Goal: Task Accomplishment & Management: Use online tool/utility

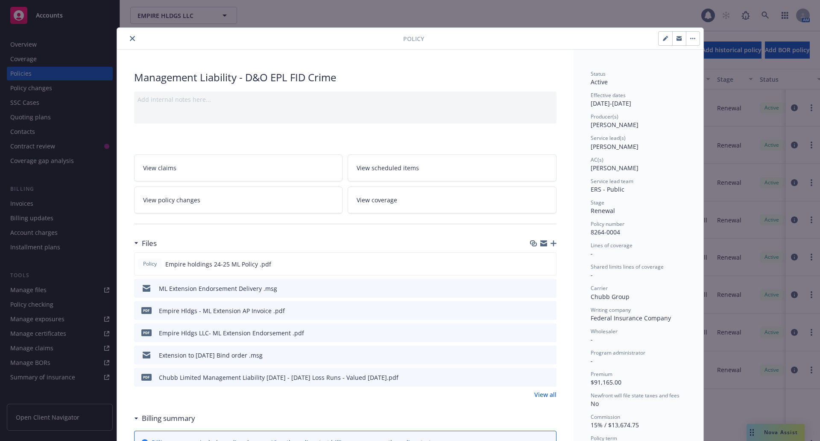
click at [130, 40] on icon "close" at bounding box center [132, 38] width 5 height 5
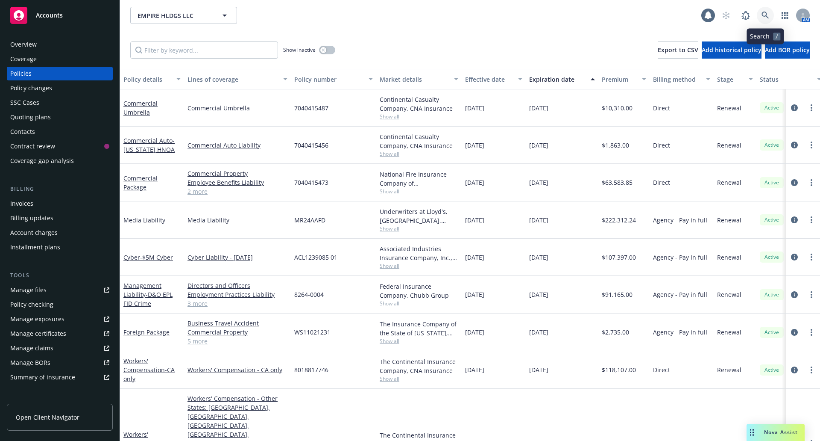
click at [762, 17] on icon at bounding box center [766, 16] width 8 height 8
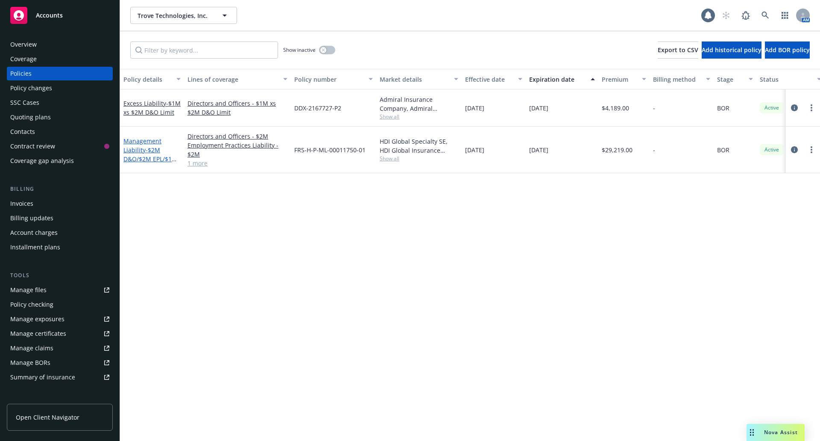
click at [138, 143] on link "Management Liability - $2M D&O/$2M EPL/$1M FID" at bounding box center [151, 154] width 54 height 35
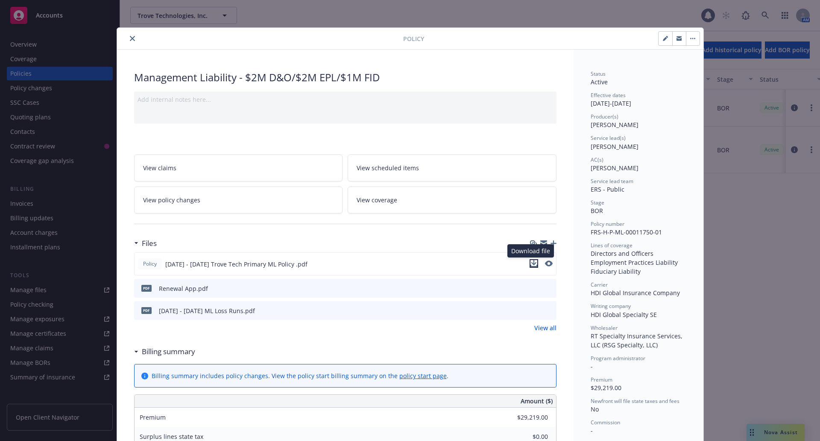
click at [531, 263] on icon "download file" at bounding box center [534, 263] width 7 height 7
click at [130, 39] on icon "close" at bounding box center [132, 38] width 5 height 5
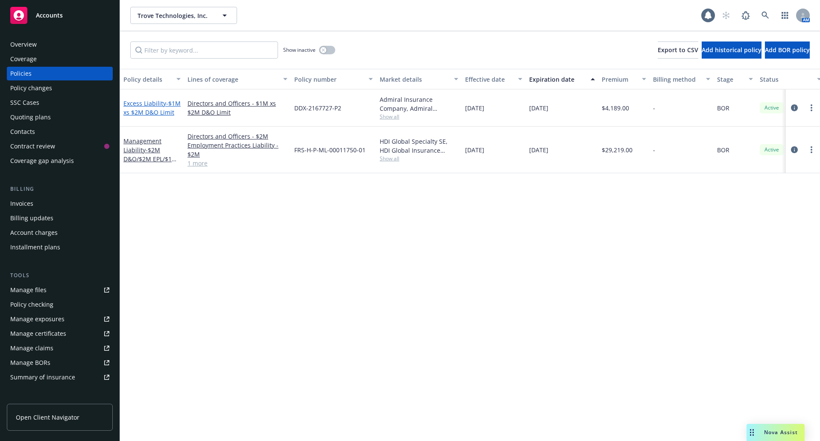
click at [142, 108] on span "- $1M xs $2M D&O Limit" at bounding box center [152, 107] width 57 height 17
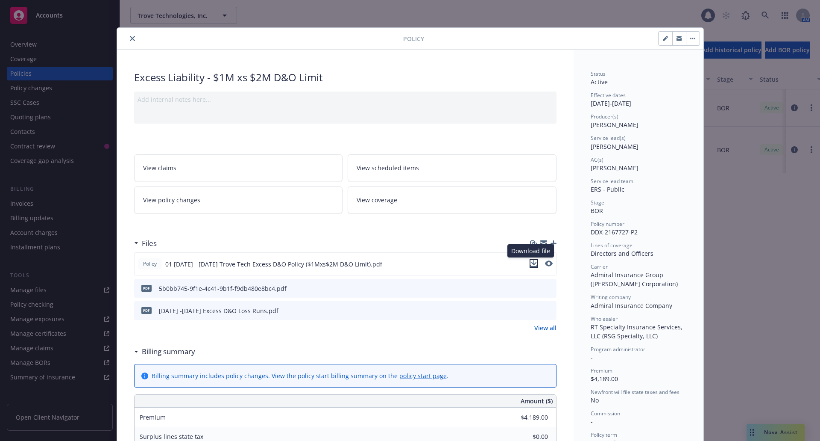
click at [531, 265] on icon "download file" at bounding box center [534, 263] width 7 height 7
click at [130, 40] on icon "close" at bounding box center [132, 38] width 5 height 5
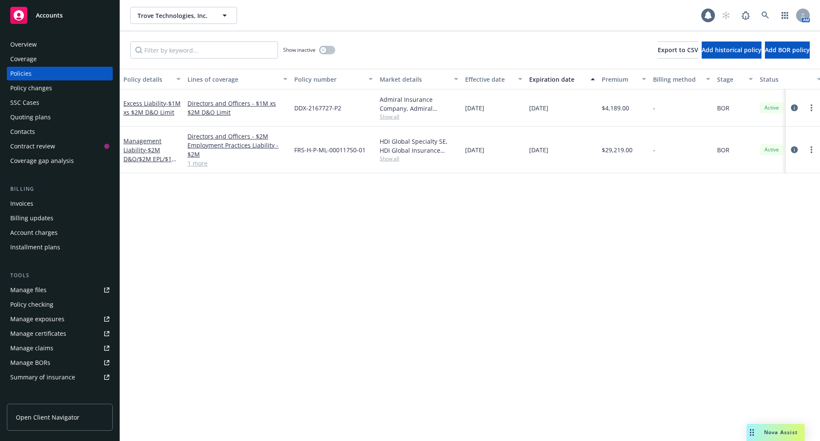
drag, startPoint x: 348, startPoint y: 292, endPoint x: 335, endPoint y: 276, distance: 20.7
click at [348, 292] on div "Policy details Lines of coverage Policy number Market details Effective date Ex…" at bounding box center [470, 255] width 700 height 372
click at [765, 16] on icon at bounding box center [765, 15] width 7 height 7
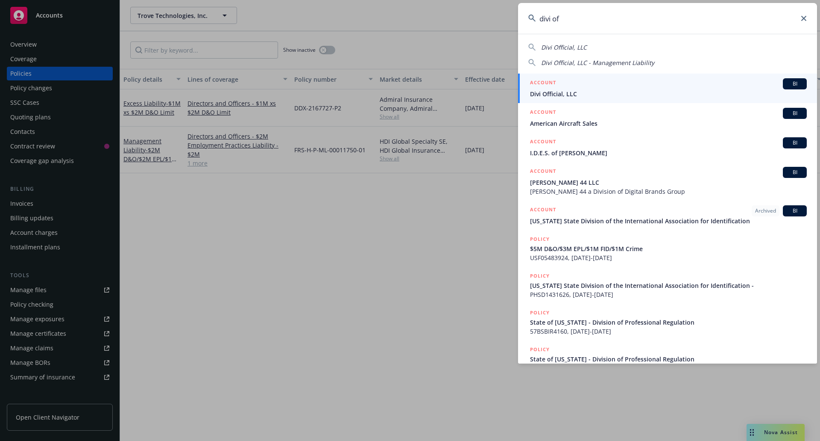
type input "divi of"
click at [658, 78] on div "ACCOUNT BI" at bounding box center [668, 83] width 277 height 11
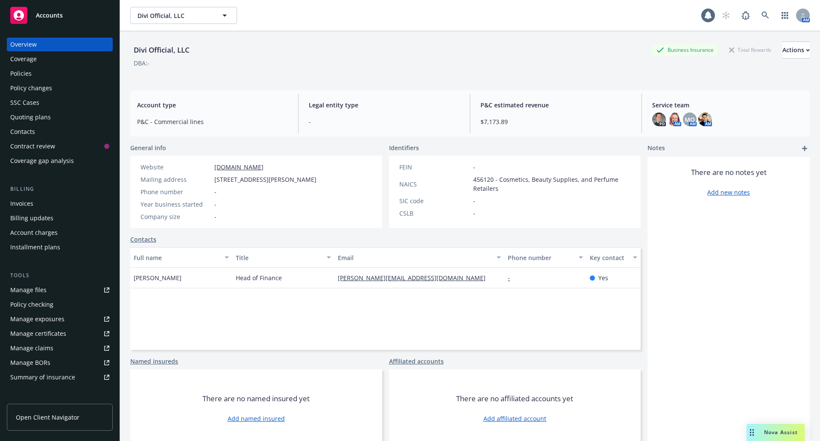
click at [37, 113] on div "Quoting plans" at bounding box center [30, 117] width 41 height 14
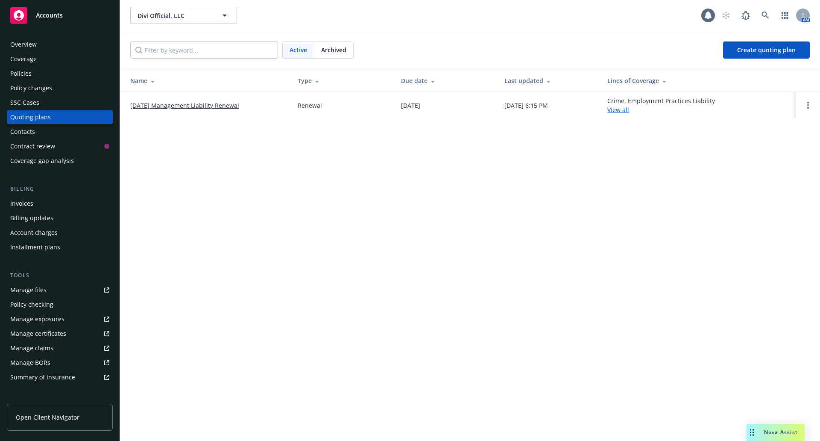
click at [170, 106] on link "10/21/25 Management Liability Renewal" at bounding box center [184, 105] width 109 height 9
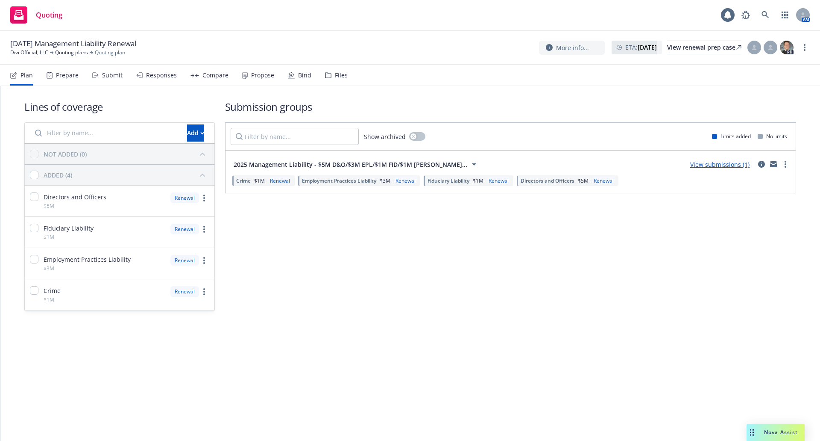
click at [115, 74] on div "Submit" at bounding box center [112, 75] width 21 height 7
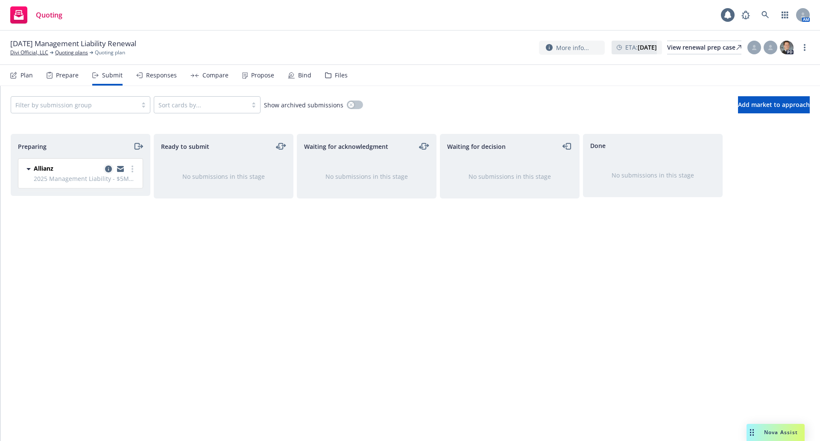
click at [109, 168] on icon "copy logging email" at bounding box center [108, 168] width 7 height 7
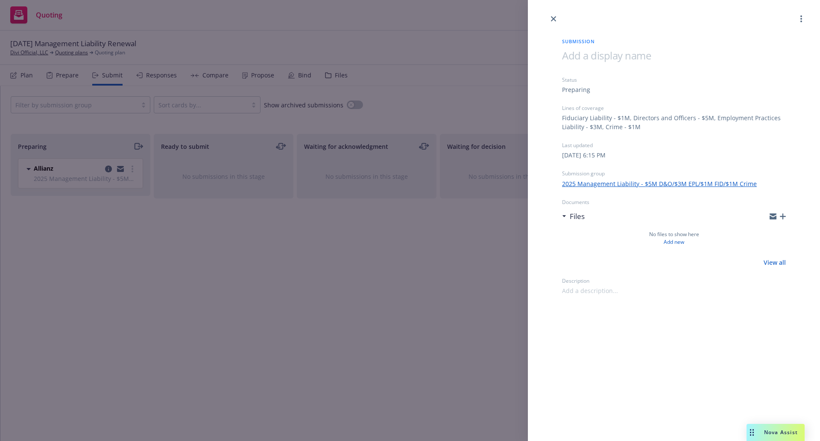
drag, startPoint x: 556, startPoint y: 19, endPoint x: 527, endPoint y: 23, distance: 28.9
click at [556, 19] on icon "close" at bounding box center [553, 18] width 5 height 5
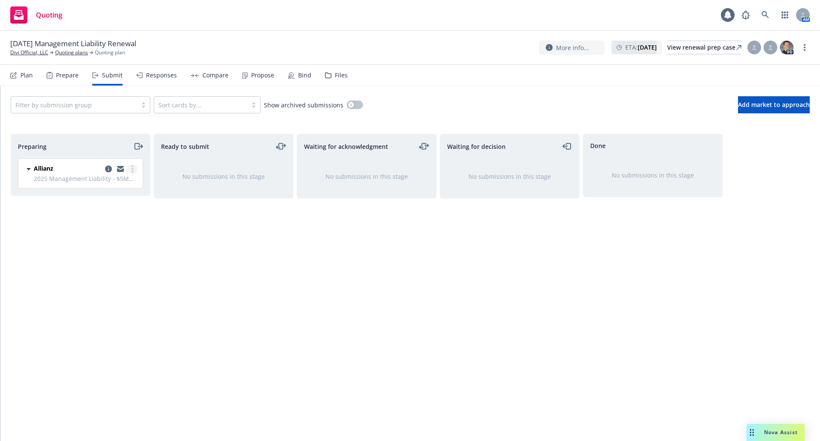
click at [132, 168] on circle "more" at bounding box center [133, 169] width 2 height 2
click at [113, 206] on span "Log acknowledgement" at bounding box center [94, 203] width 84 height 8
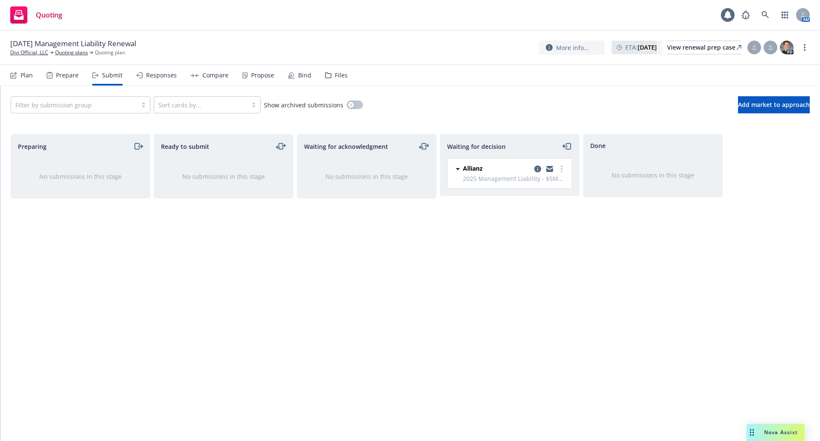
click at [330, 67] on div "Files" at bounding box center [336, 75] width 23 height 21
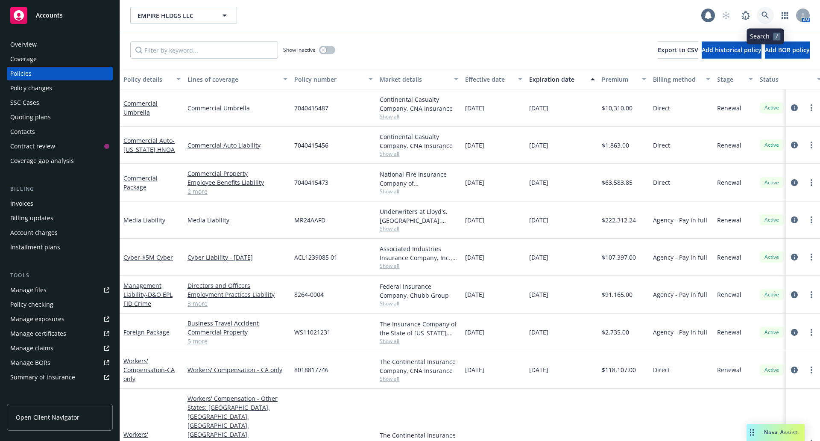
click at [772, 15] on link at bounding box center [765, 15] width 17 height 17
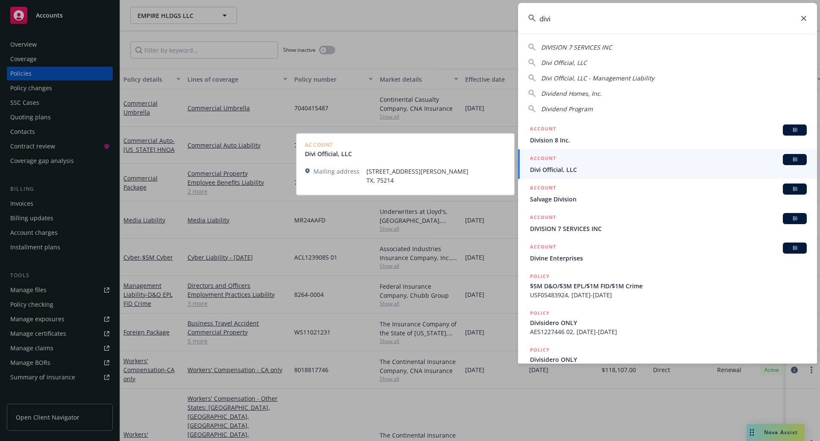
type input "divi"
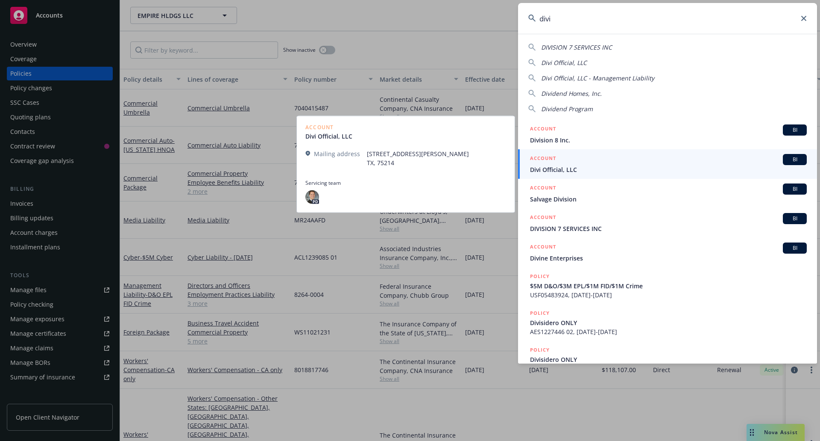
click at [621, 167] on span "Divi Official, LLC" at bounding box center [668, 169] width 277 height 9
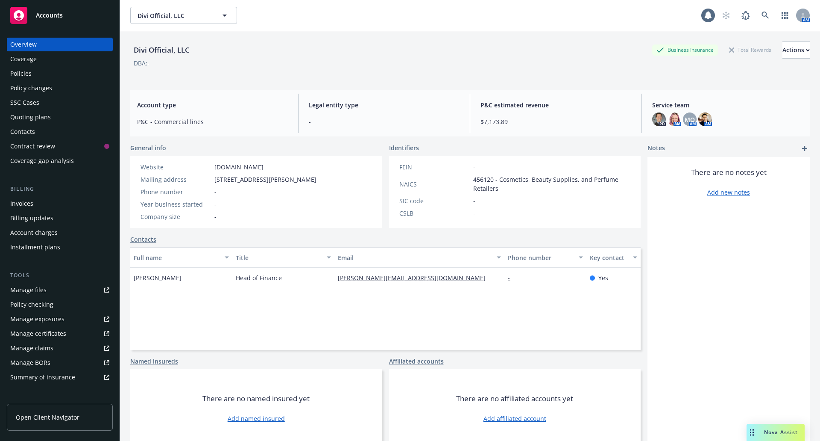
click at [244, 165] on link "www.diviofficial.com" at bounding box center [239, 167] width 49 height 8
click at [35, 70] on div "Policies" at bounding box center [59, 74] width 99 height 14
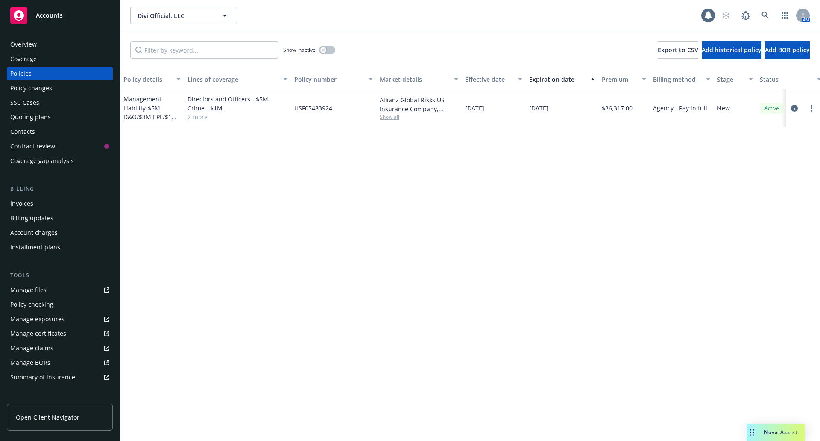
click at [20, 48] on div "Overview" at bounding box center [23, 45] width 26 height 14
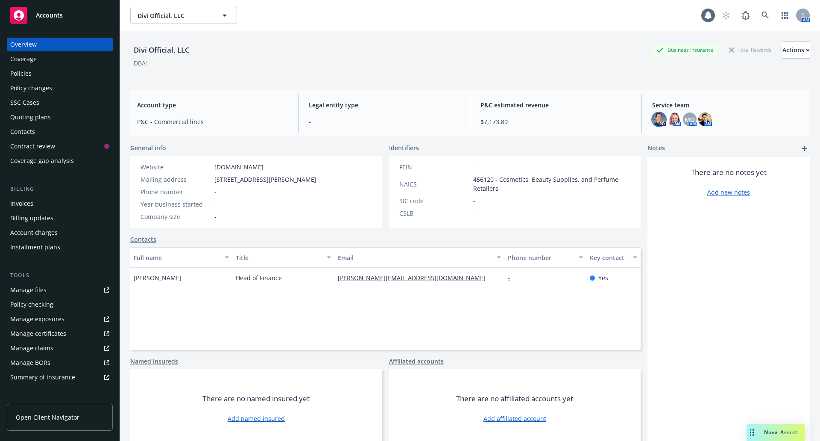
click at [656, 114] on img at bounding box center [660, 119] width 14 height 14
click at [36, 113] on div "Quoting plans" at bounding box center [30, 117] width 41 height 14
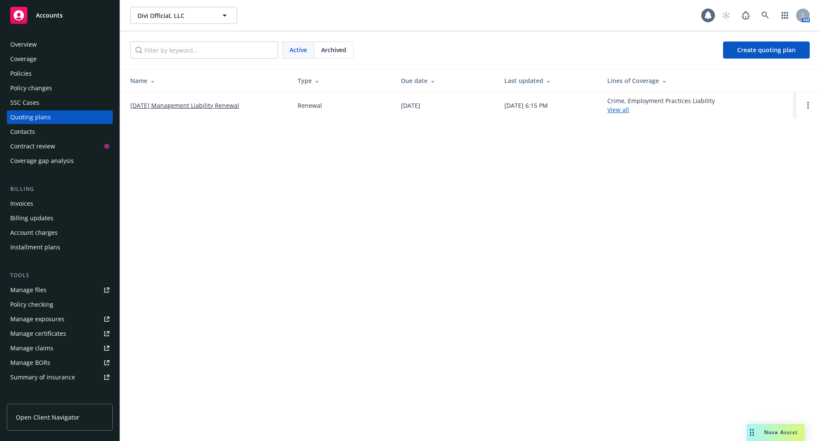
click at [188, 102] on link "[DATE] Management Liability Renewal" at bounding box center [184, 105] width 109 height 9
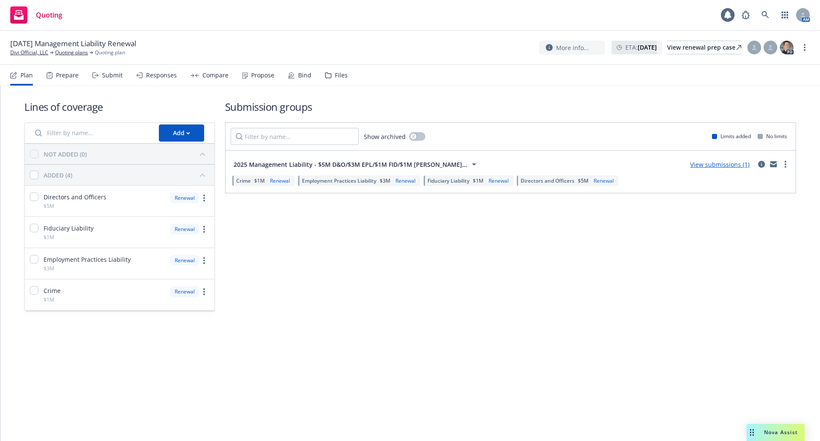
click at [339, 76] on div "Files" at bounding box center [341, 75] width 13 height 7
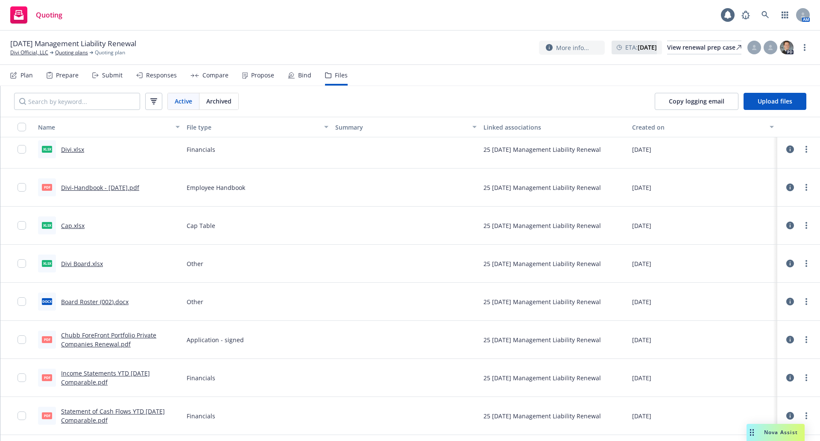
scroll to position [128, 0]
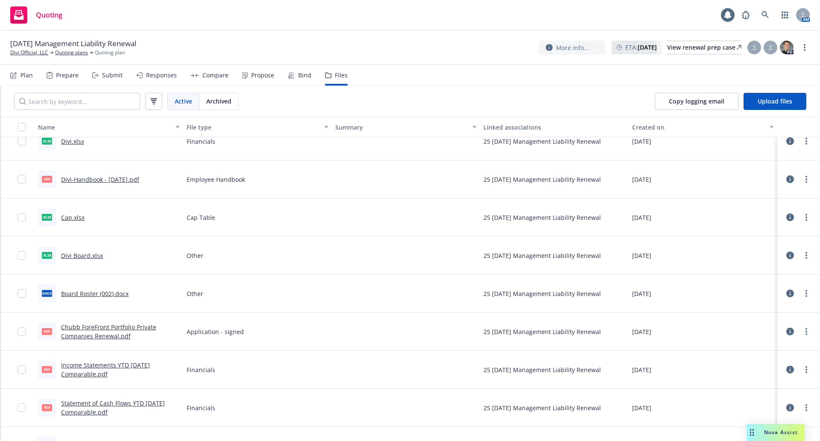
click at [96, 327] on link "Chubb ForeFront Portfolio Private Companies Renewal.pdf" at bounding box center [108, 331] width 95 height 17
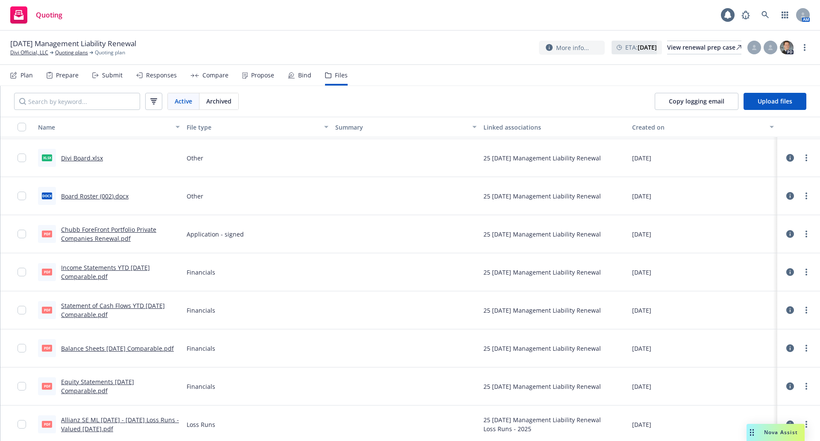
scroll to position [227, 0]
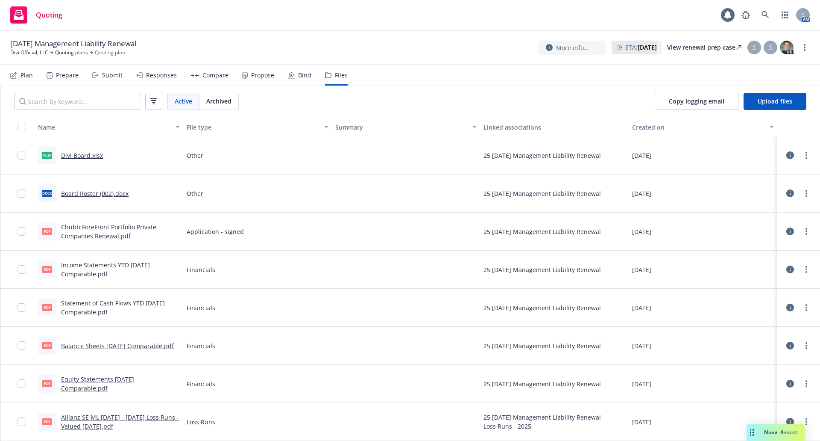
click at [118, 418] on link "Allianz SE ML [DATE] - [DATE] Loss Runs - Valued [DATE].pdf" at bounding box center [120, 421] width 118 height 17
click at [32, 52] on link "Divi Official, LLC" at bounding box center [29, 53] width 38 height 8
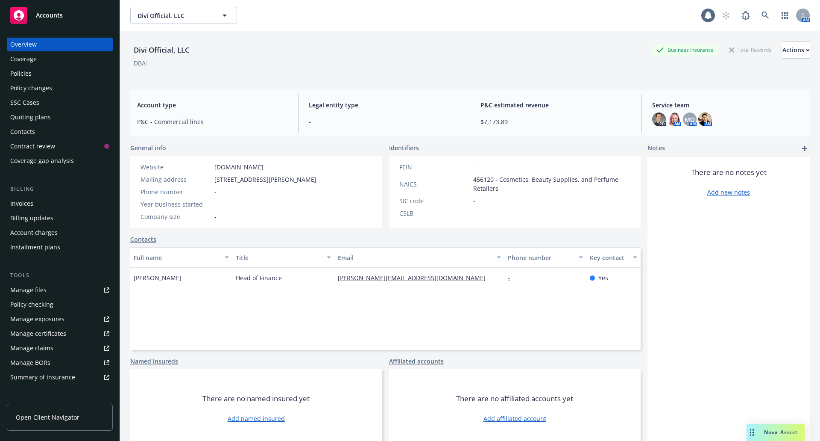
click at [34, 114] on div "Quoting plans" at bounding box center [30, 117] width 41 height 14
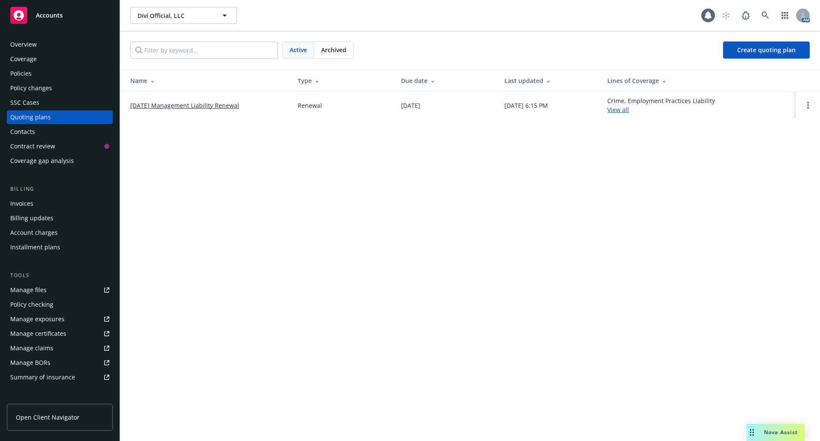
click at [341, 50] on span "Archived" at bounding box center [333, 49] width 25 height 9
click at [240, 103] on link "Divi Official, LLC ML Quoting Plan ([DATE])" at bounding box center [189, 105] width 119 height 9
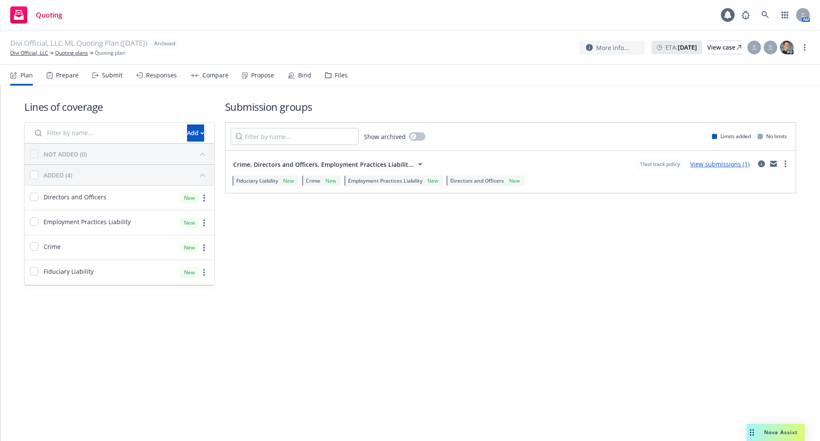
click at [329, 81] on div "Files" at bounding box center [336, 75] width 23 height 21
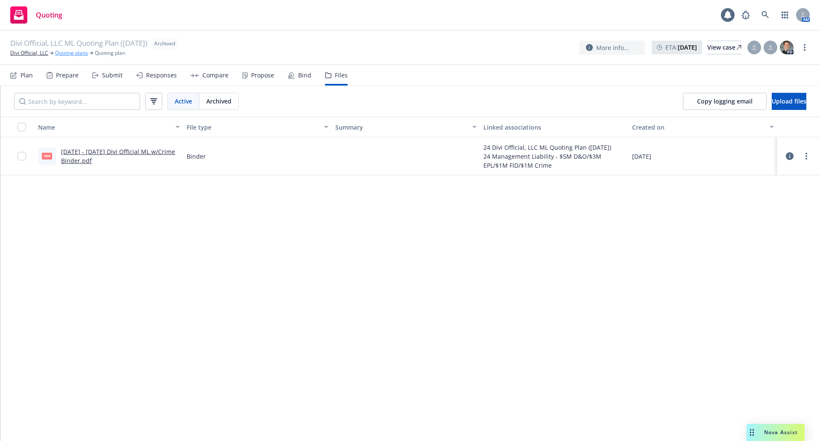
click at [75, 56] on link "Quoting plans" at bounding box center [71, 53] width 33 height 8
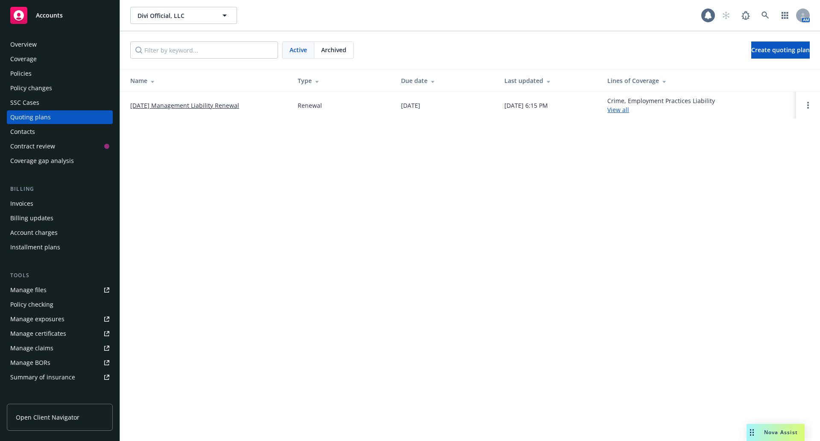
click at [204, 105] on link "[DATE] Management Liability Renewal" at bounding box center [184, 105] width 109 height 9
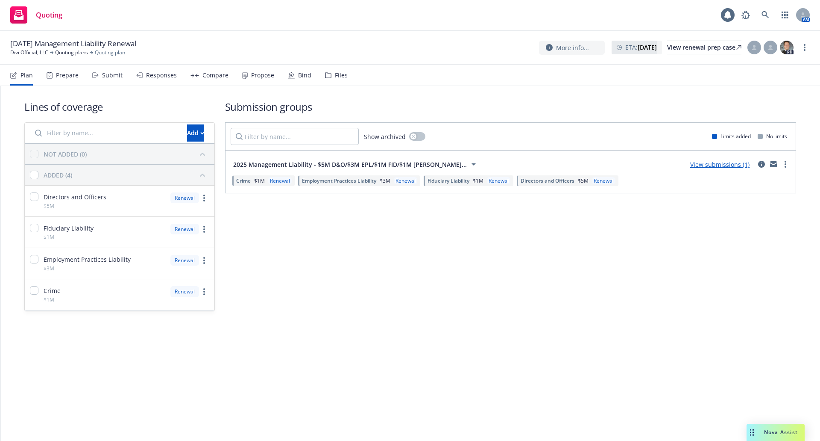
click at [327, 76] on icon at bounding box center [328, 75] width 6 height 6
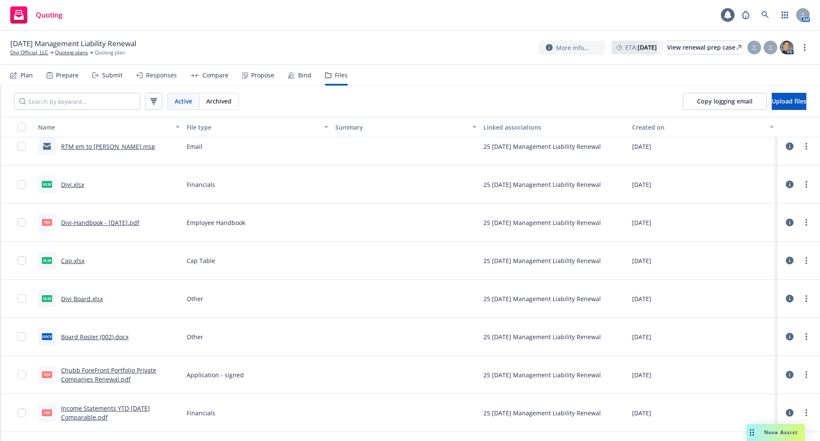
scroll to position [128, 0]
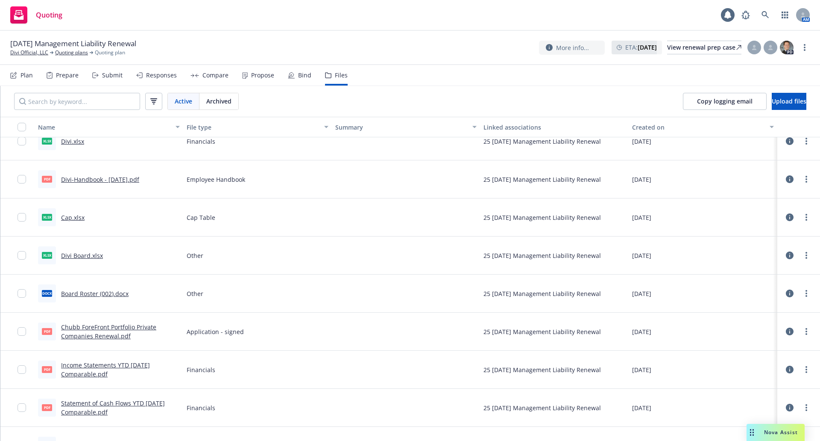
click at [124, 365] on link "Income Statements YTD December 2024 Comparable.pdf" at bounding box center [105, 369] width 89 height 17
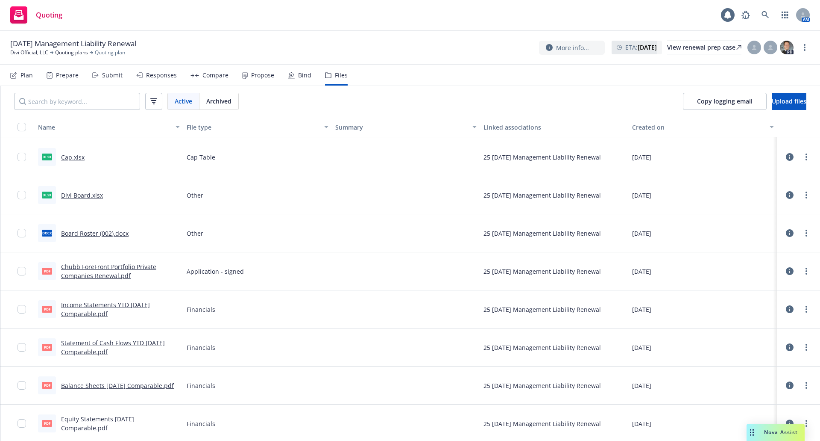
scroll to position [214, 0]
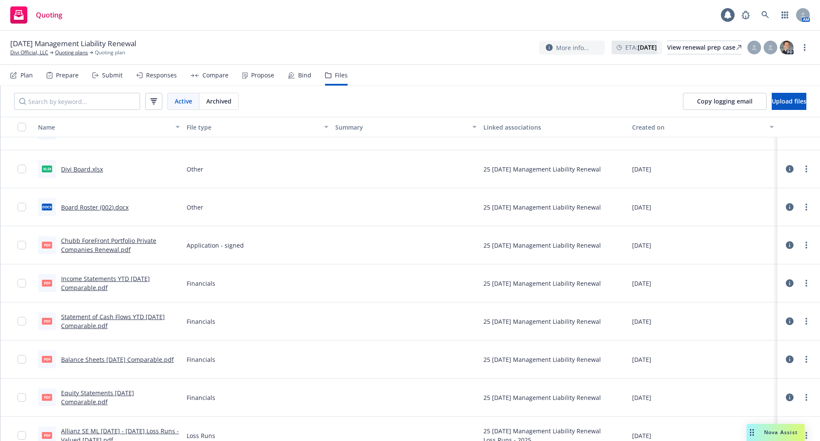
click at [151, 314] on link "Statement of Cash Flows YTD December 2024 Comparable.pdf" at bounding box center [113, 320] width 104 height 17
click at [89, 355] on link "Balance Sheets December 2024 Comparable.pdf" at bounding box center [117, 359] width 113 height 8
click at [23, 49] on link "Divi Official, LLC" at bounding box center [29, 53] width 38 height 8
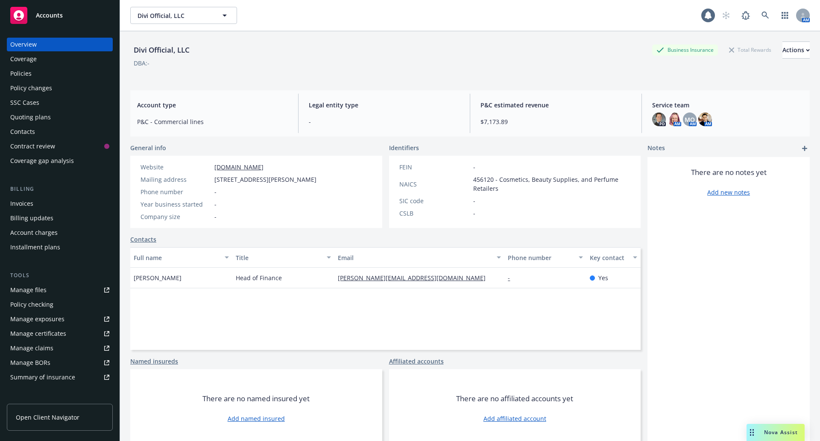
click at [21, 74] on div "Policies" at bounding box center [20, 74] width 21 height 14
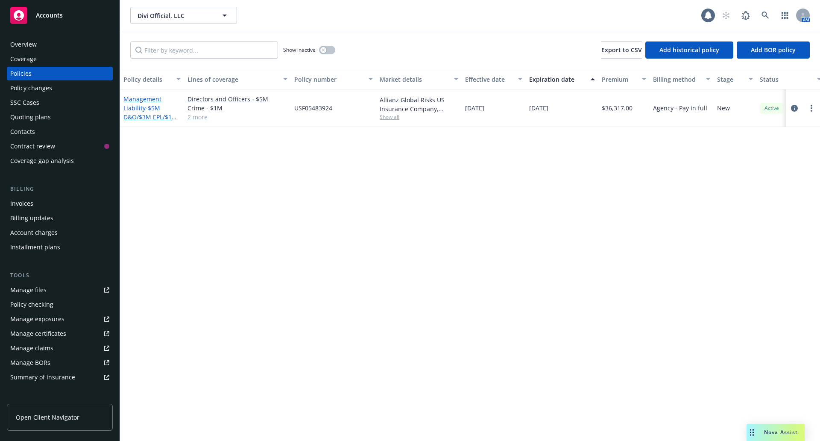
click at [146, 113] on span "- $5M D&O/$3M EPL/$1M FID/$1M Crime" at bounding box center [151, 117] width 54 height 26
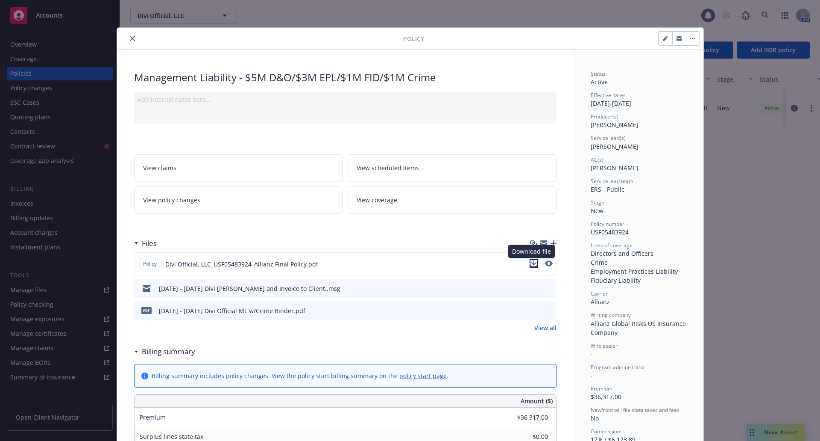
click at [531, 262] on icon "download file" at bounding box center [534, 263] width 7 height 7
click at [130, 38] on icon "close" at bounding box center [132, 38] width 5 height 5
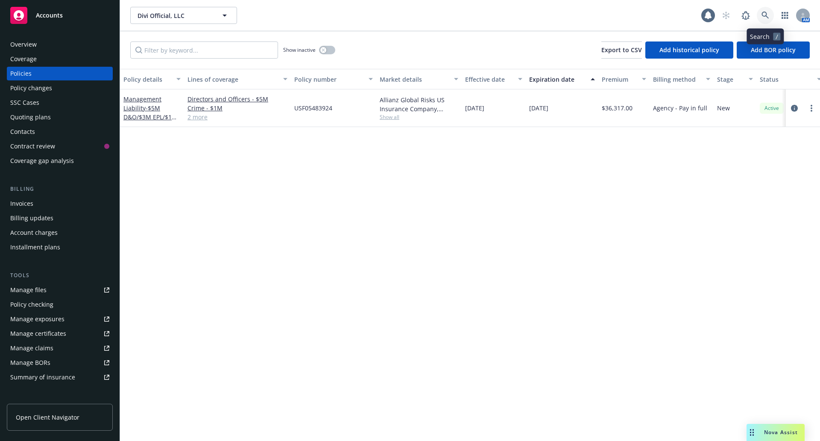
click at [763, 15] on icon at bounding box center [765, 15] width 7 height 7
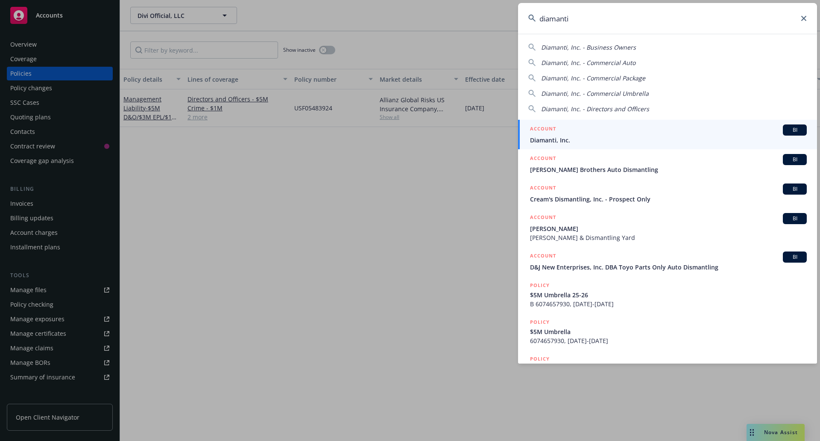
type input "diamanti"
click at [712, 130] on div "ACCOUNT BI" at bounding box center [668, 129] width 277 height 11
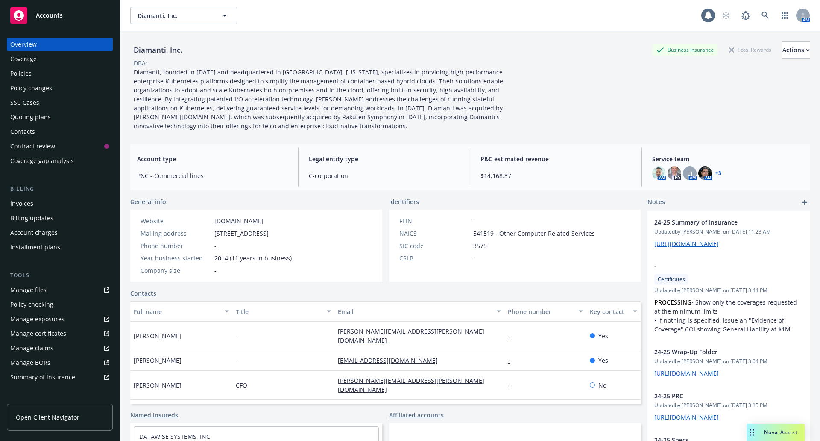
click at [56, 118] on div "Quoting plans" at bounding box center [59, 117] width 99 height 14
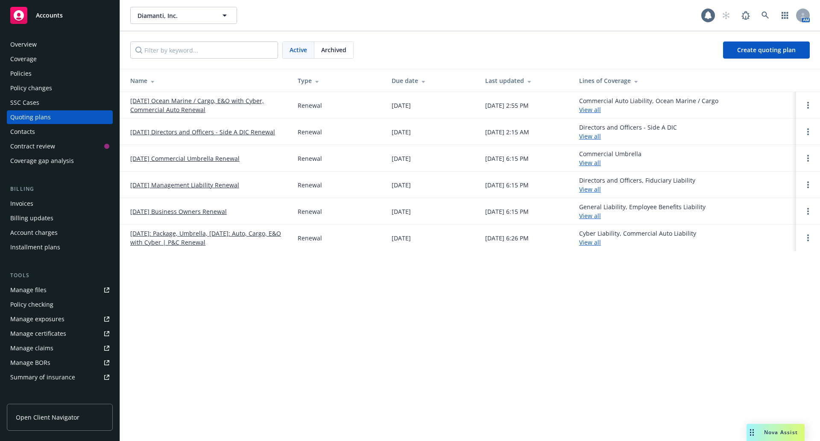
click at [38, 74] on div "Policies" at bounding box center [59, 74] width 99 height 14
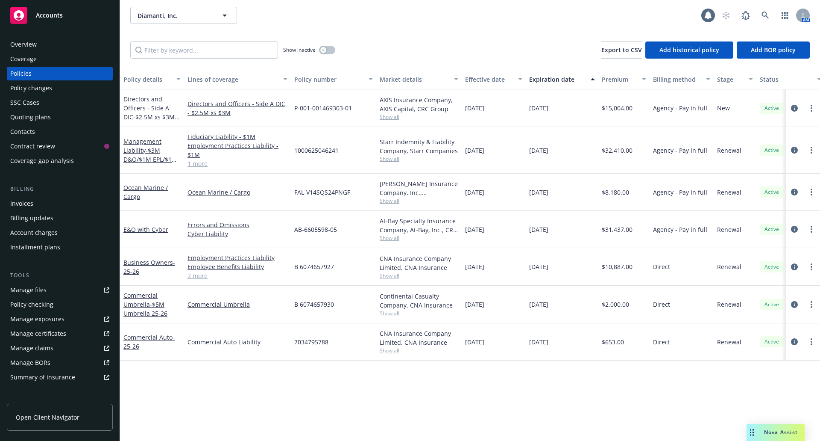
click at [36, 117] on div "Quoting plans" at bounding box center [30, 117] width 41 height 14
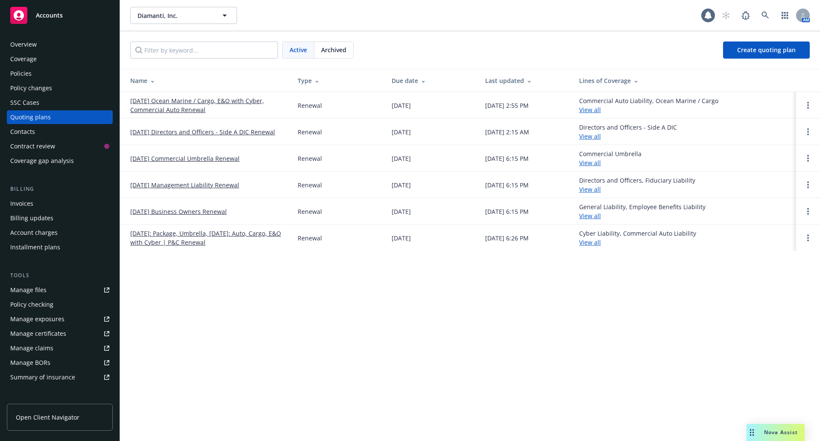
click at [214, 183] on link "10/24/25 Management Liability Renewal" at bounding box center [184, 184] width 109 height 9
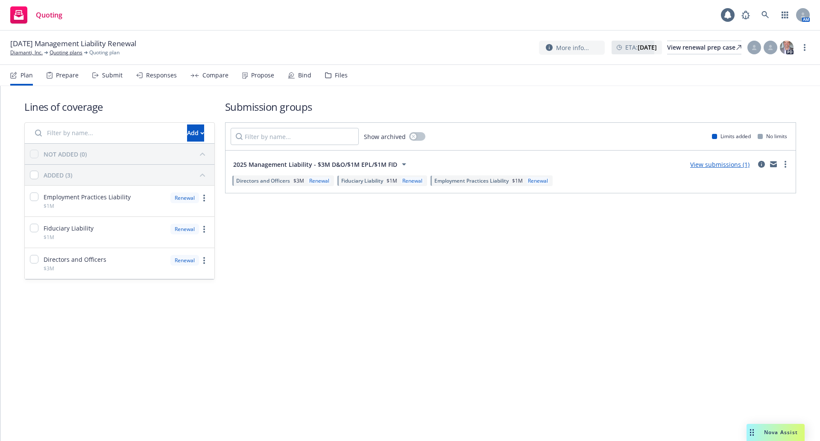
click at [335, 78] on div "Files" at bounding box center [341, 75] width 13 height 7
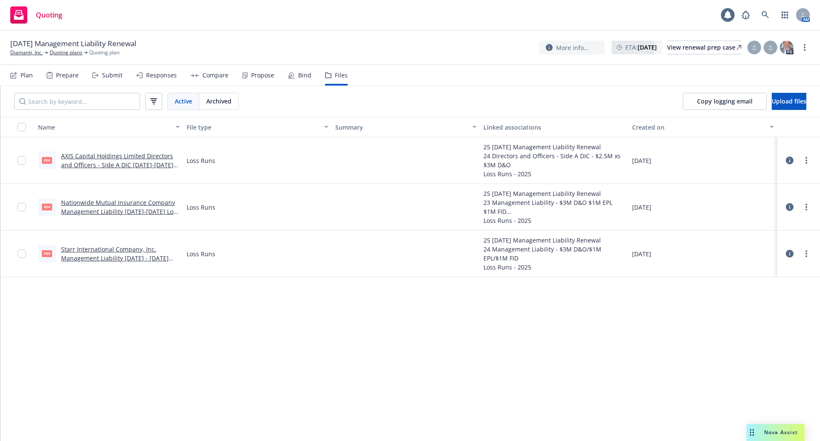
click at [61, 74] on div "Prepare" at bounding box center [67, 75] width 23 height 7
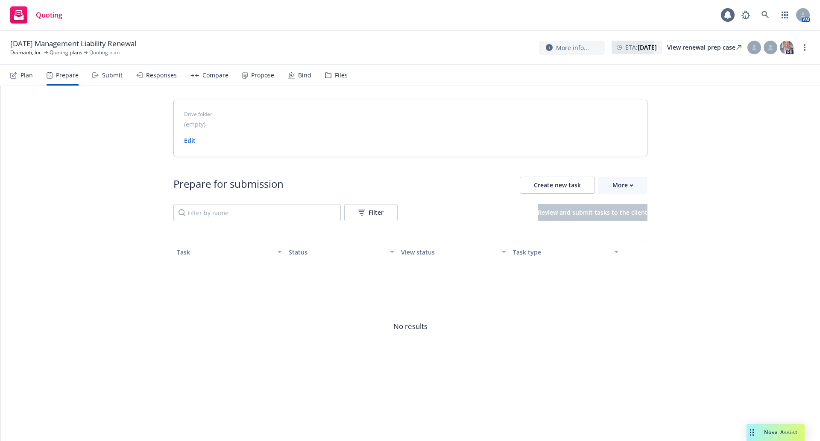
click at [102, 76] on div "Submit" at bounding box center [112, 75] width 21 height 7
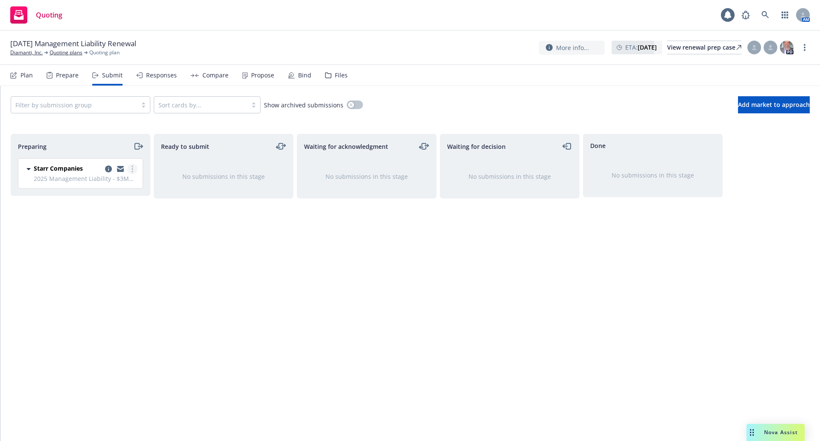
click at [132, 168] on icon "more" at bounding box center [133, 168] width 2 height 7
click at [149, 218] on div "Preparing Starr Companies 2025 Management Liability - $3M D&O/$1M EPL/$1M FID S…" at bounding box center [81, 278] width 140 height 289
click at [79, 173] on div "Starr Companies" at bounding box center [58, 169] width 49 height 10
click at [136, 144] on icon "moveRight" at bounding box center [137, 146] width 5 height 6
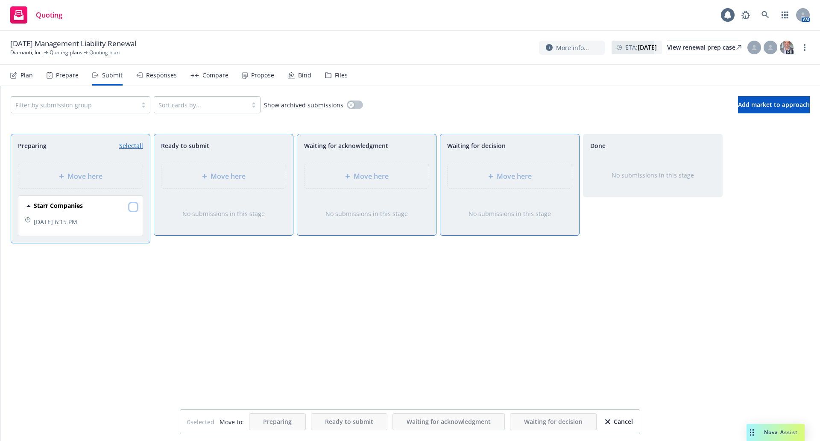
click at [132, 205] on input "checkbox" at bounding box center [133, 207] width 9 height 9
checkbox input "true"
click at [345, 177] on icon at bounding box center [347, 176] width 5 height 5
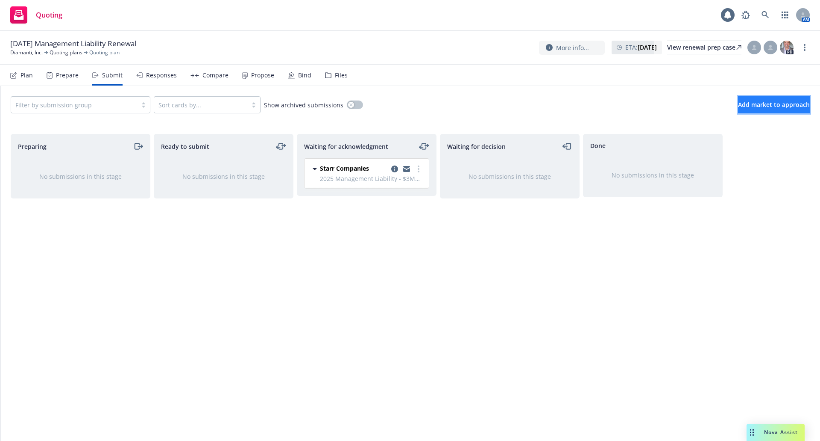
click at [765, 101] on span "Add market to approach" at bounding box center [774, 104] width 72 height 8
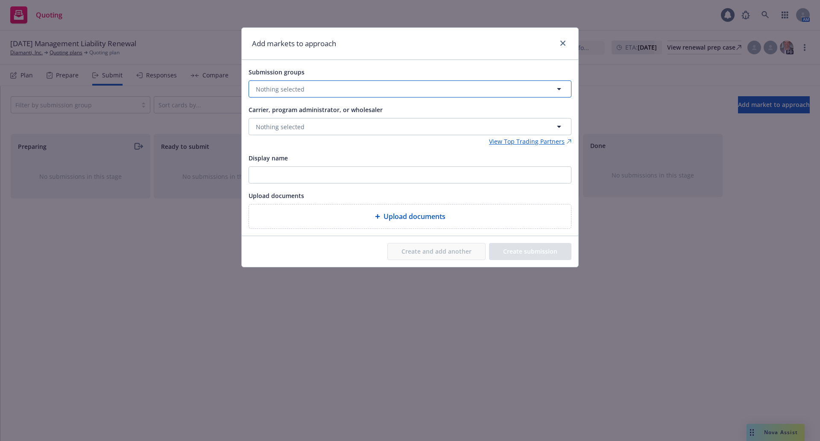
click at [328, 89] on button "Nothing selected" at bounding box center [410, 88] width 323 height 17
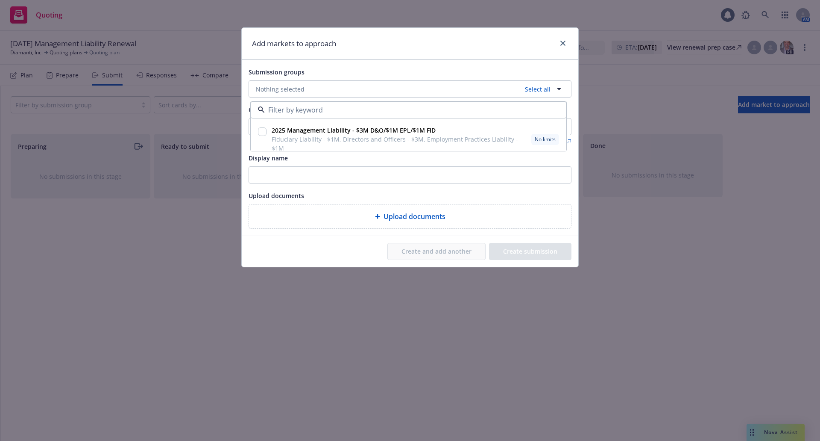
click at [329, 160] on div "Display name" at bounding box center [410, 158] width 323 height 10
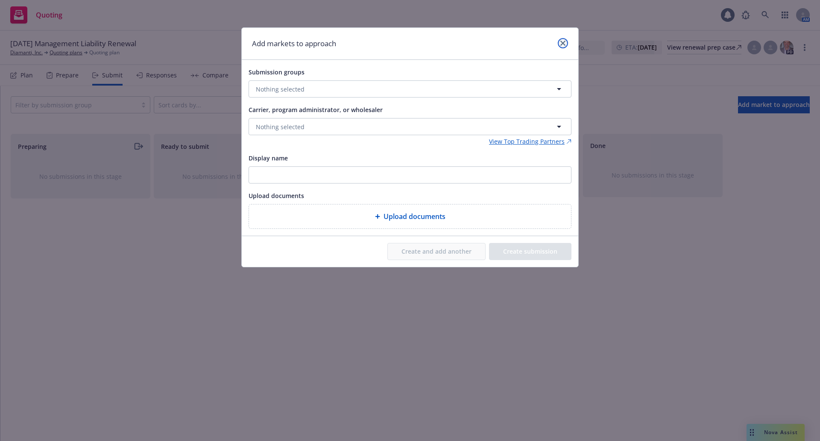
click at [565, 44] on icon "close" at bounding box center [563, 43] width 5 height 5
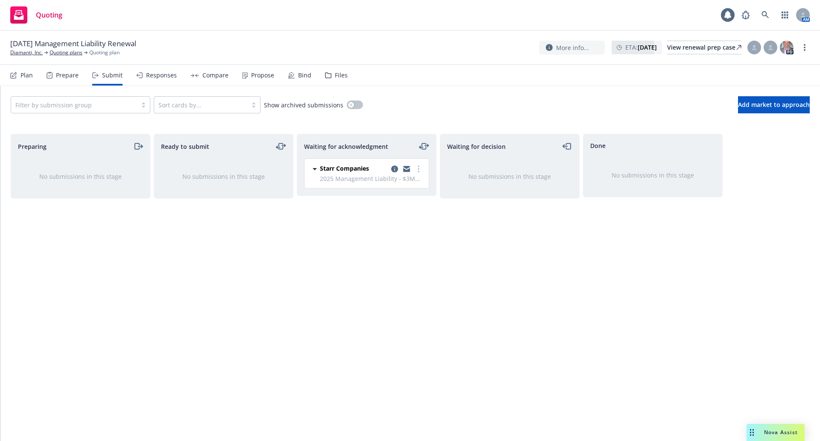
click at [335, 76] on div "Files" at bounding box center [341, 75] width 13 height 7
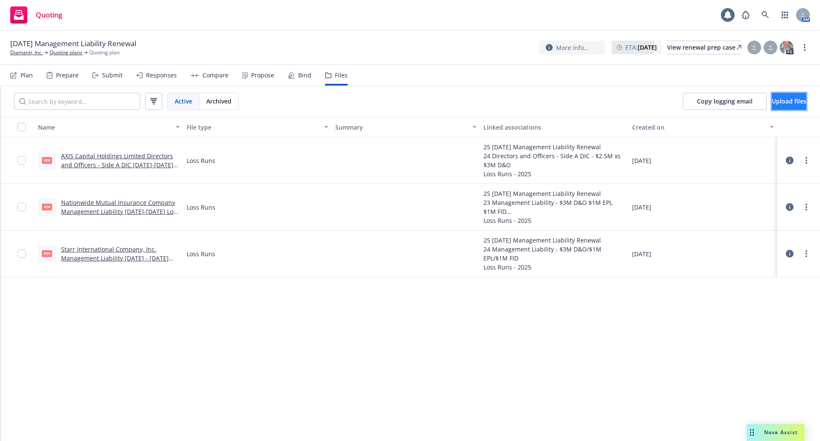
click at [772, 97] on span "Upload files" at bounding box center [789, 101] width 35 height 8
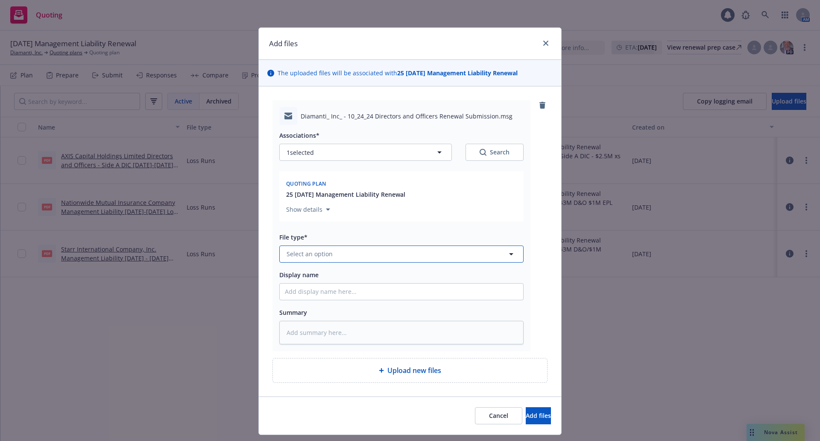
click at [331, 253] on button "Select an option" at bounding box center [401, 253] width 244 height 17
type input "submis"
click at [331, 187] on div "Submission" at bounding box center [401, 185] width 233 height 12
click at [379, 150] on button "1 selected" at bounding box center [365, 152] width 173 height 17
type textarea "x"
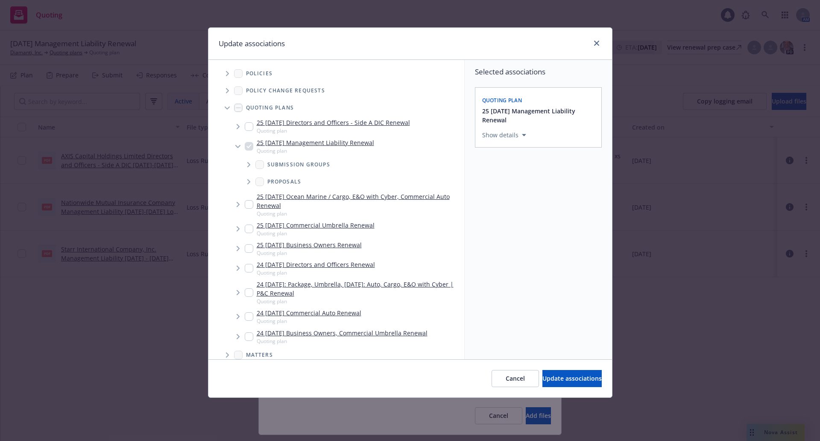
click at [250, 165] on icon "Tree Example" at bounding box center [248, 164] width 3 height 5
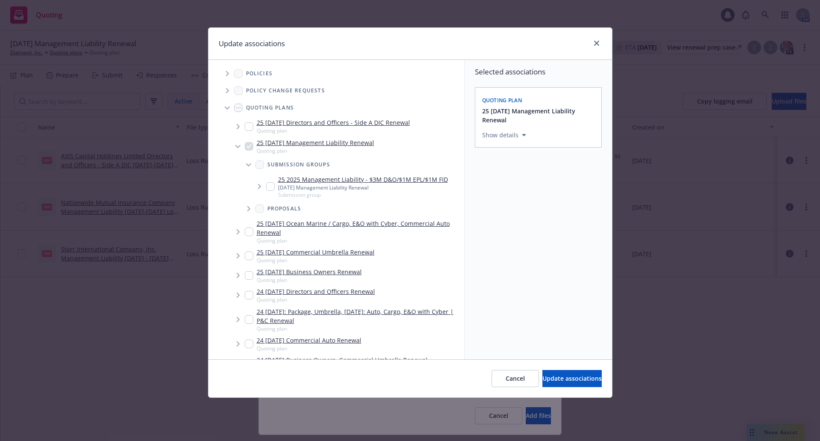
click at [260, 185] on icon "Tree Example" at bounding box center [259, 186] width 3 height 5
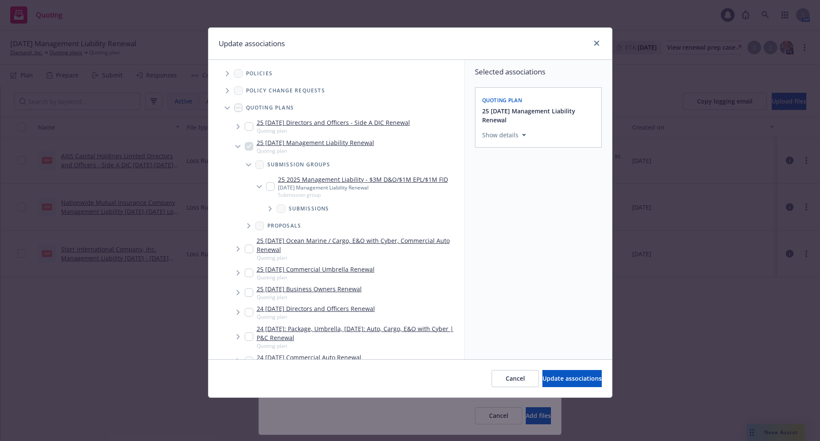
click at [270, 207] on icon "Tree Example" at bounding box center [270, 208] width 3 height 5
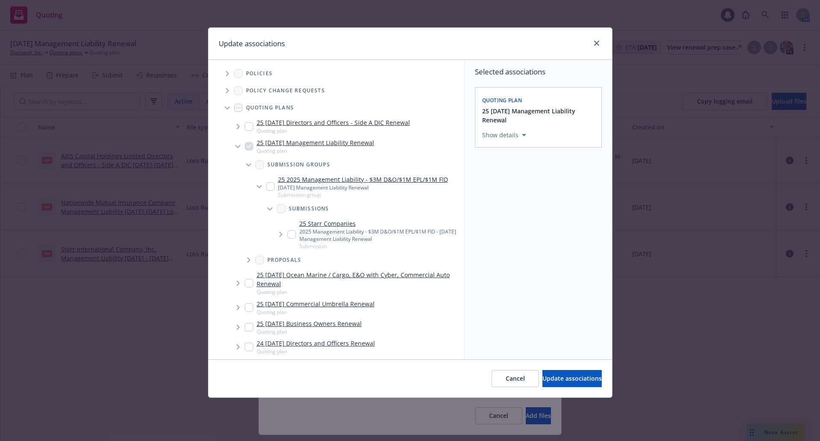
click at [291, 235] on input "Tree Example" at bounding box center [292, 234] width 9 height 9
checkbox input "true"
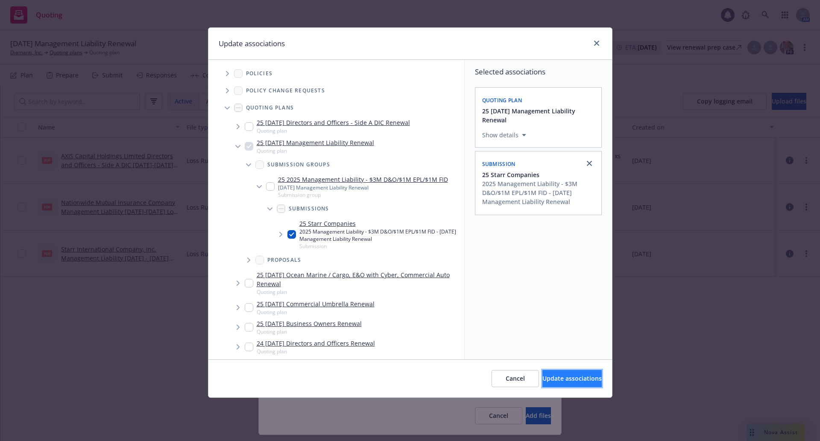
click at [568, 376] on span "Update associations" at bounding box center [572, 378] width 59 height 8
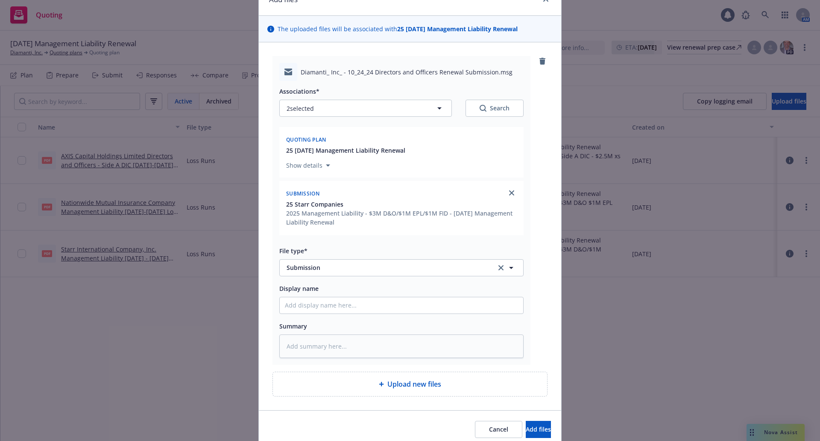
scroll to position [79, 0]
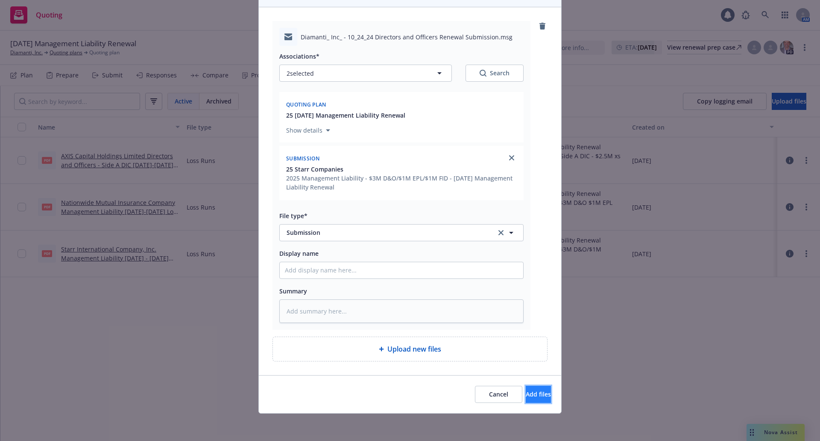
click at [530, 392] on span "Add files" at bounding box center [538, 394] width 25 height 8
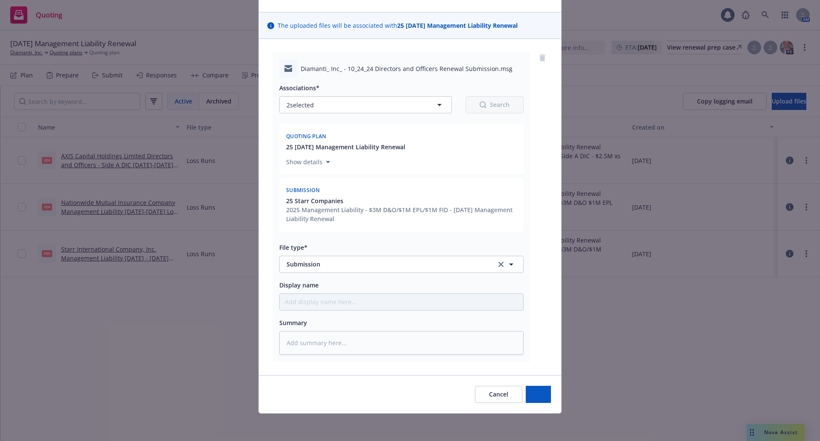
scroll to position [47, 0]
type textarea "x"
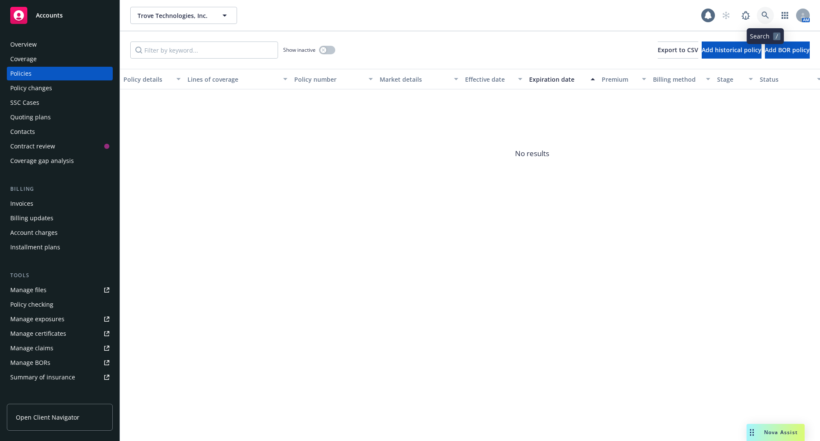
click at [768, 15] on icon at bounding box center [766, 16] width 8 height 8
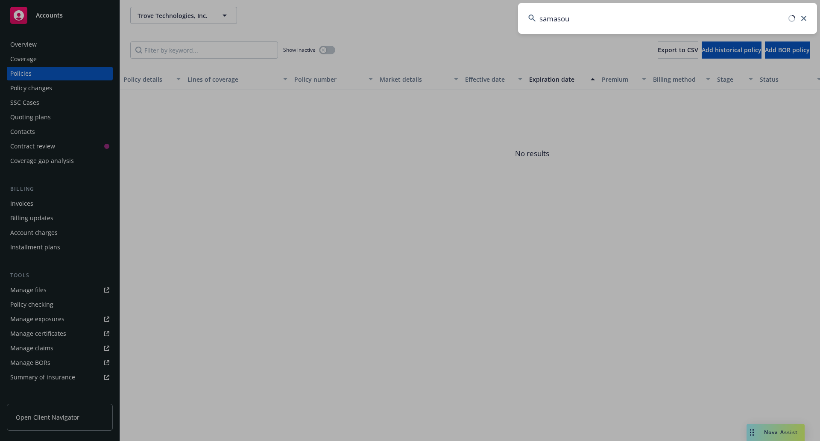
type input "samasour"
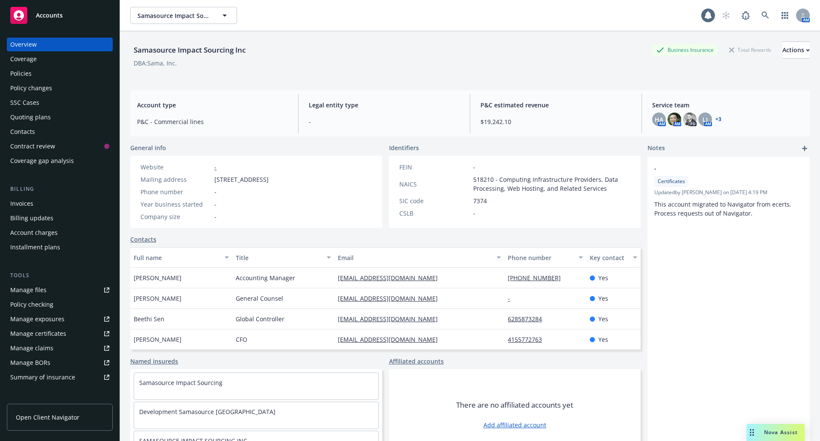
click at [33, 76] on div "Policies" at bounding box center [59, 74] width 99 height 14
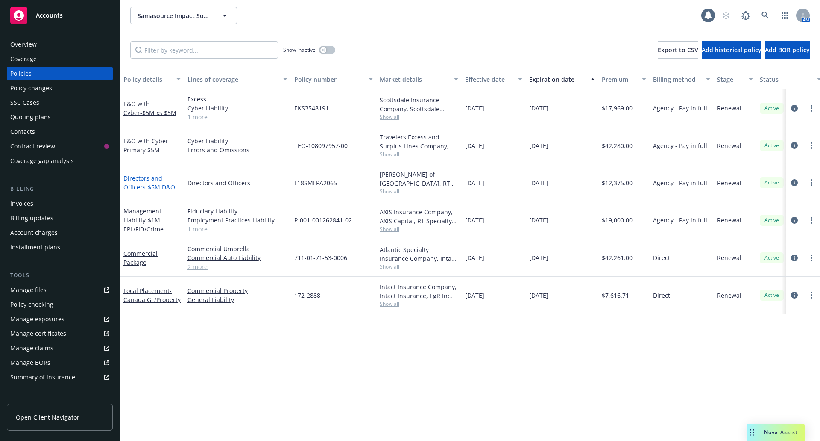
click at [141, 180] on link "Directors and Officers - $5M D&O" at bounding box center [150, 182] width 52 height 17
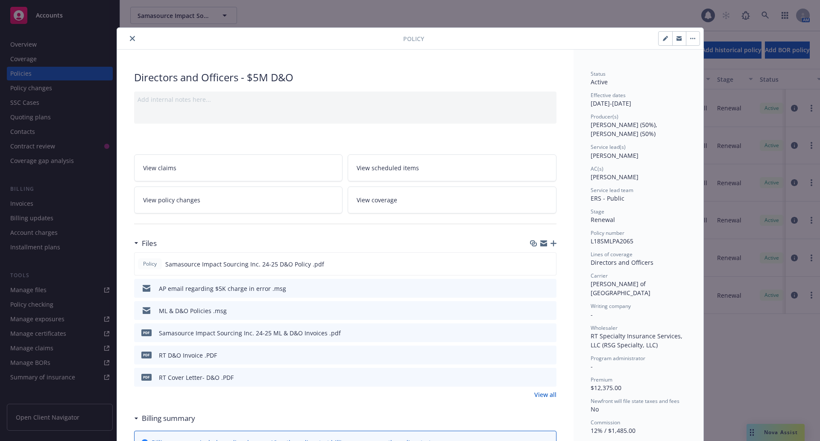
click at [545, 309] on icon "preview file" at bounding box center [549, 310] width 8 height 6
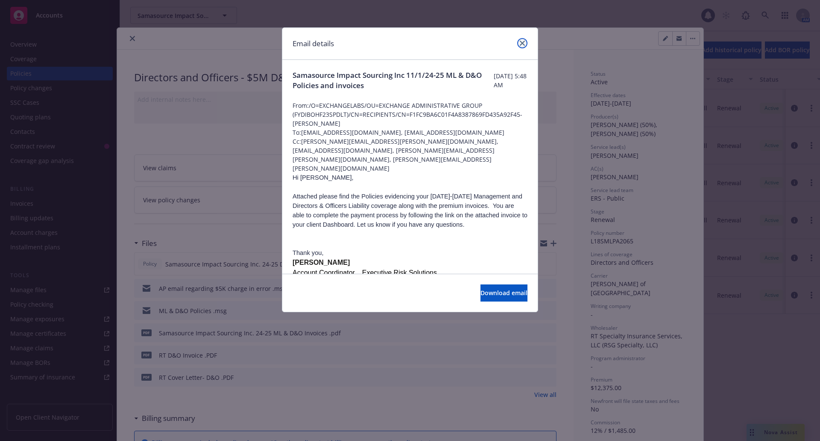
click at [521, 43] on icon "close" at bounding box center [522, 43] width 5 height 5
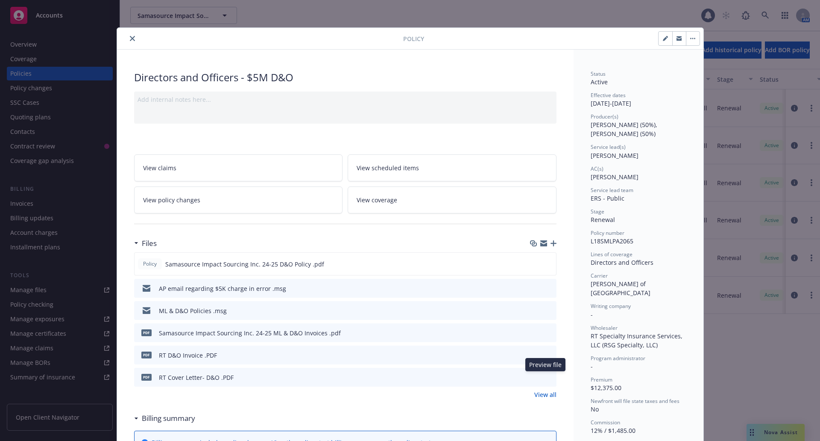
click at [547, 376] on icon "preview file" at bounding box center [549, 376] width 8 height 6
